Goal: Task Accomplishment & Management: Manage account settings

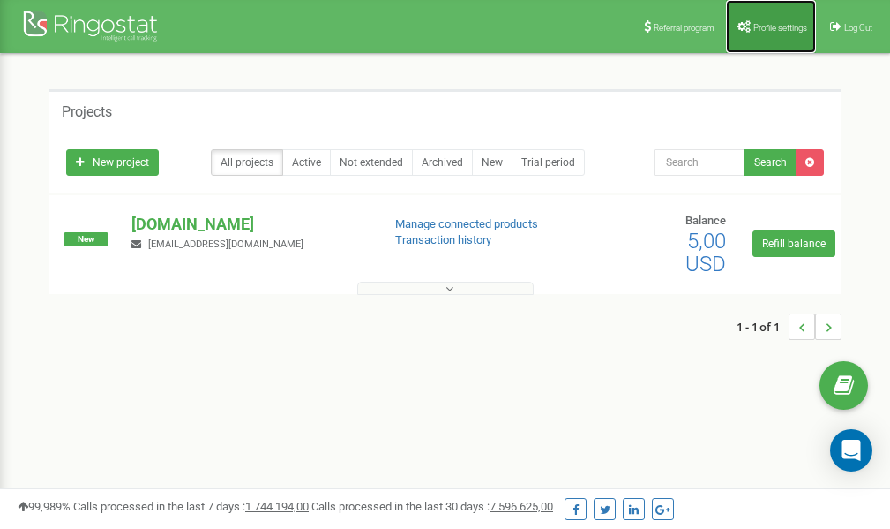
click at [770, 24] on span "Profile settings" at bounding box center [781, 28] width 54 height 10
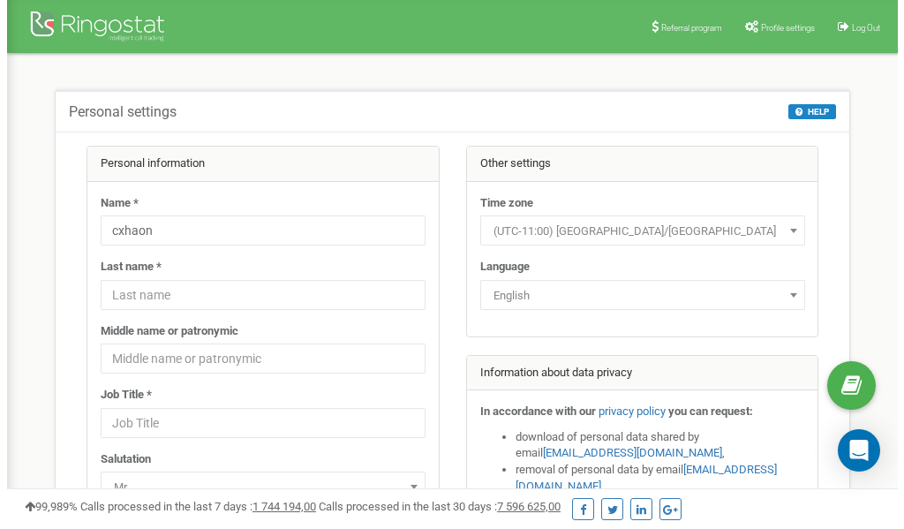
scroll to position [88, 0]
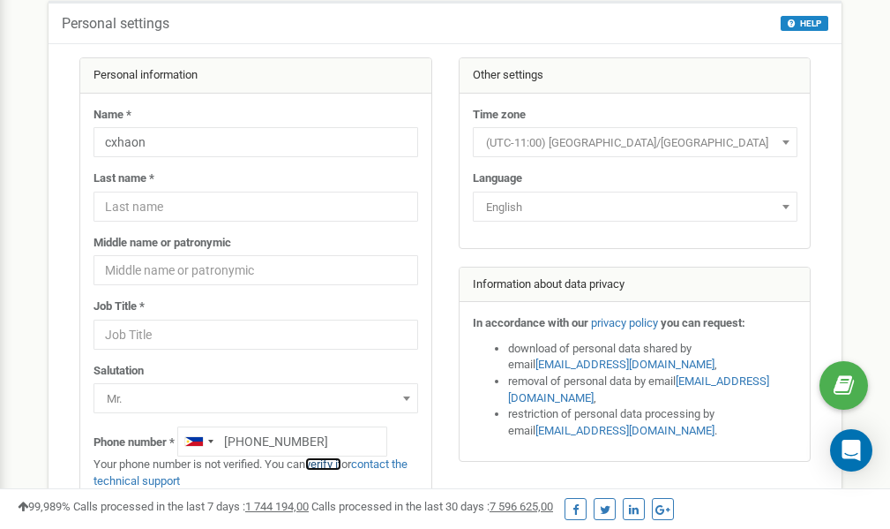
click at [335, 463] on link "verify it" at bounding box center [323, 463] width 36 height 13
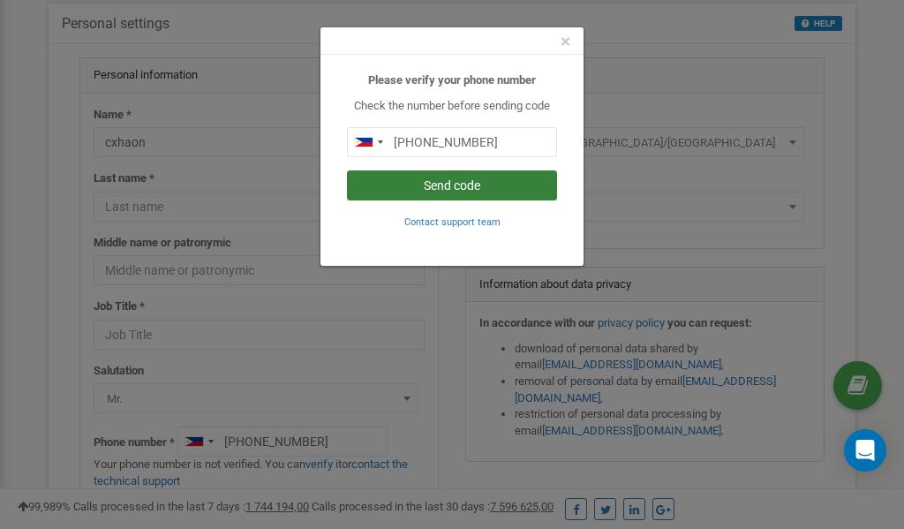
click at [457, 184] on button "Send code" at bounding box center [452, 185] width 210 height 30
